Goal: Information Seeking & Learning: Learn about a topic

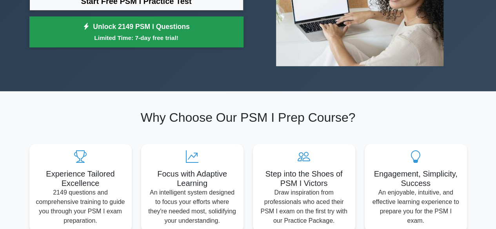
scroll to position [99, 0]
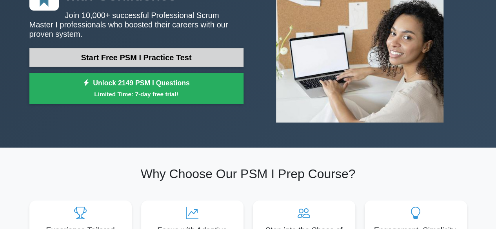
click at [174, 52] on link "Start Free PSM I Practice Test" at bounding box center [136, 57] width 214 height 19
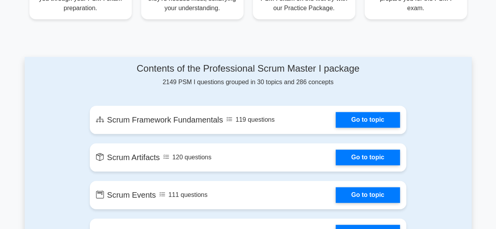
scroll to position [368, 0]
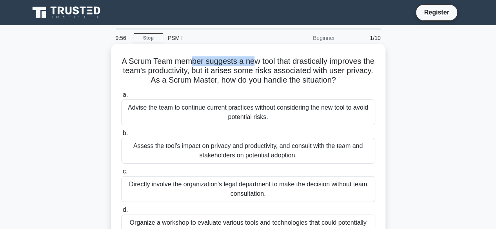
drag, startPoint x: 194, startPoint y: 65, endPoint x: 261, endPoint y: 62, distance: 66.7
click at [261, 62] on h5 "A Scrum Team member suggests a new tool that drastically improves the team's pr…" at bounding box center [247, 70] width 255 height 29
drag, startPoint x: 279, startPoint y: 60, endPoint x: 311, endPoint y: 60, distance: 31.7
click at [311, 60] on h5 "A Scrum Team member suggests a new tool that drastically improves the team's pr…" at bounding box center [247, 70] width 255 height 29
click at [354, 66] on h5 "A Scrum Team member suggests a new tool that drastically improves the team's pr…" at bounding box center [247, 70] width 255 height 29
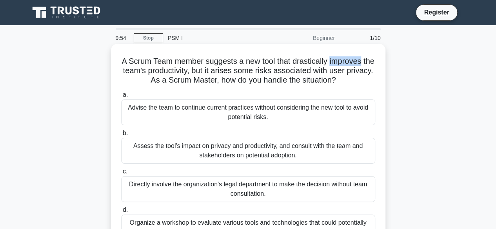
click at [354, 66] on h5 "A Scrum Team member suggests a new tool that drastically improves the team's pr…" at bounding box center [247, 70] width 255 height 29
drag, startPoint x: 209, startPoint y: 70, endPoint x: 271, endPoint y: 74, distance: 61.6
click at [271, 74] on h5 "A Scrum Team member suggests a new tool that drastically improves the team's pr…" at bounding box center [247, 70] width 255 height 29
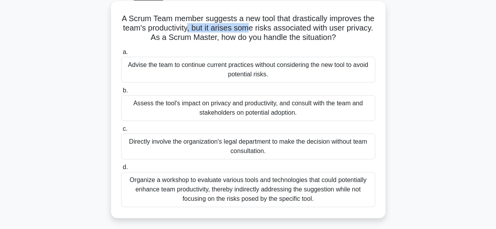
scroll to position [43, 0]
click at [265, 101] on div "Assess the tool's impact on privacy and productivity, and consult with the team…" at bounding box center [248, 108] width 254 height 26
click at [121, 93] on input "b. Assess the tool's impact on privacy and productivity, and consult with the t…" at bounding box center [121, 90] width 0 height 5
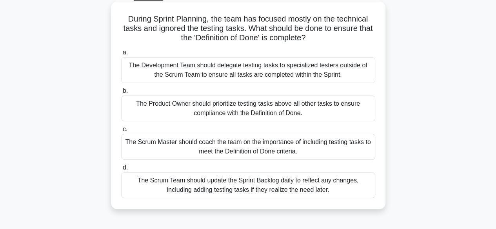
scroll to position [43, 0]
click at [215, 145] on div "The Scrum Master should coach the team on the importance of including testing t…" at bounding box center [248, 147] width 254 height 26
click at [121, 132] on input "c. The Scrum Master should coach the team on the importance of including testin…" at bounding box center [121, 129] width 0 height 5
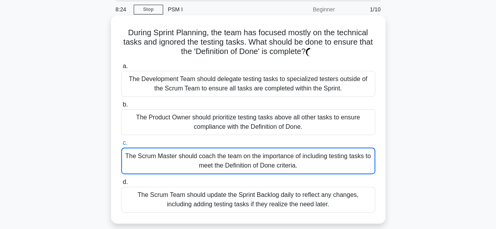
scroll to position [31, 0]
